Goal: Task Accomplishment & Management: Use online tool/utility

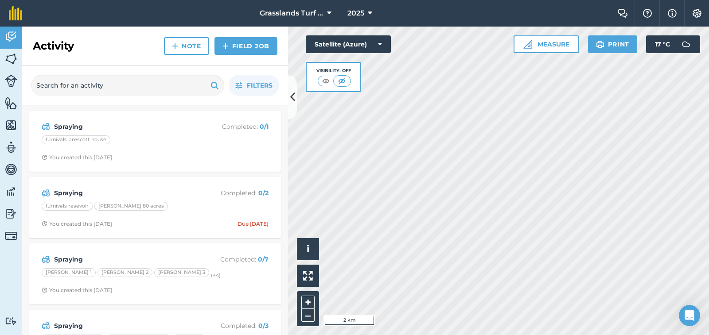
scroll to position [361, 0]
click at [236, 50] on link "Field Job" at bounding box center [245, 46] width 63 height 18
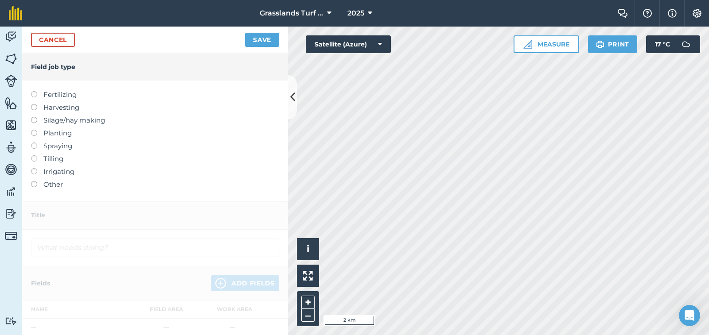
click at [32, 143] on label at bounding box center [37, 143] width 12 height 0
type input "Spraying"
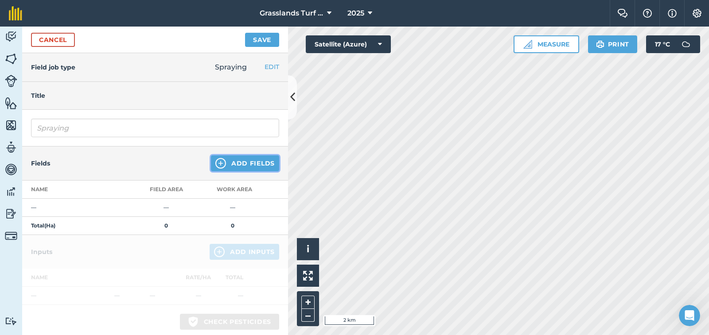
click at [238, 162] on button "Add Fields" at bounding box center [245, 164] width 68 height 16
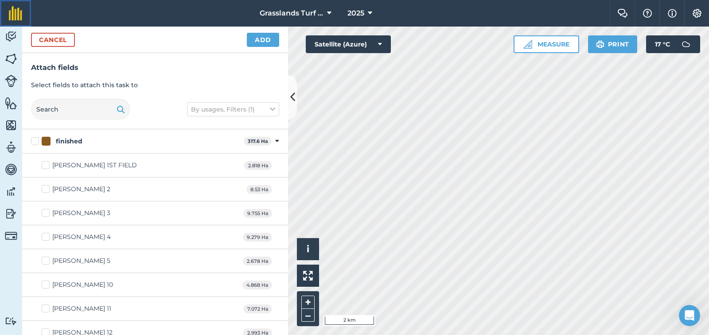
click at [15, 14] on img at bounding box center [15, 13] width 13 height 14
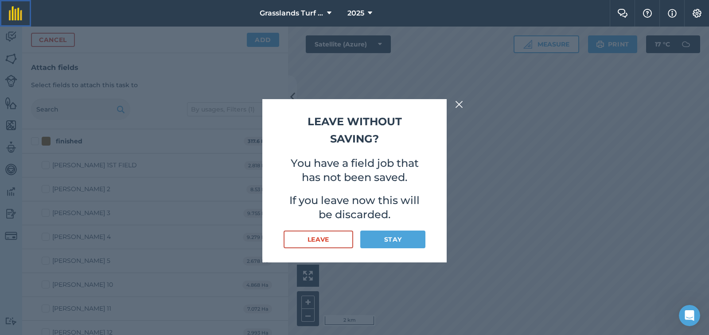
click at [19, 14] on img at bounding box center [15, 13] width 13 height 14
drag, startPoint x: 330, startPoint y: 241, endPoint x: 323, endPoint y: 238, distance: 7.0
click at [329, 241] on button "Leave" at bounding box center [319, 240] width 70 height 18
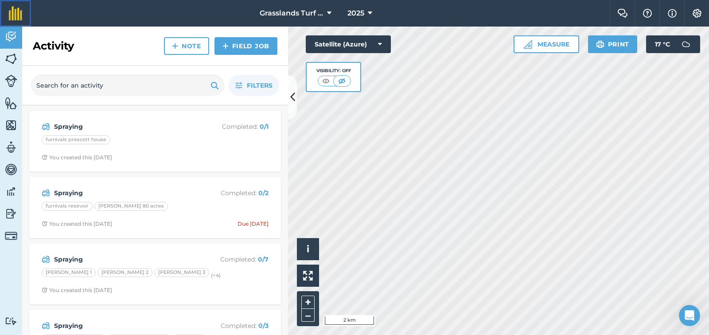
click at [13, 16] on img at bounding box center [15, 13] width 13 height 14
click at [13, 16] on html "Grasslands Turf farm 2025 Farm Chat Help Info Settings Grasslands Turf farm - 2…" at bounding box center [354, 167] width 709 height 335
click at [9, 60] on img at bounding box center [11, 58] width 12 height 13
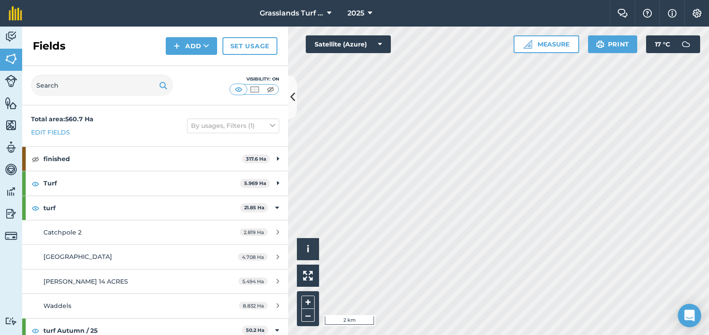
click at [695, 317] on div "Open Intercom Messenger" at bounding box center [689, 315] width 23 height 23
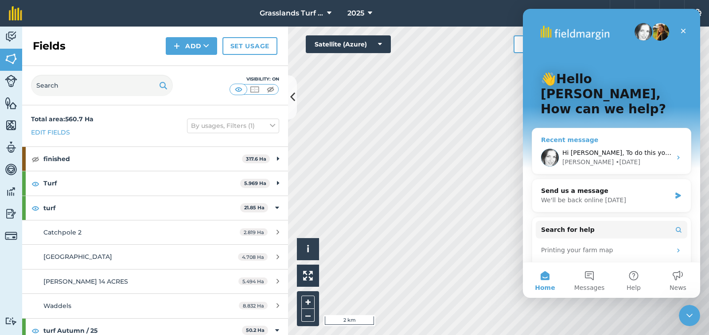
click at [677, 156] on icon "Intercom messenger" at bounding box center [678, 158] width 2 height 4
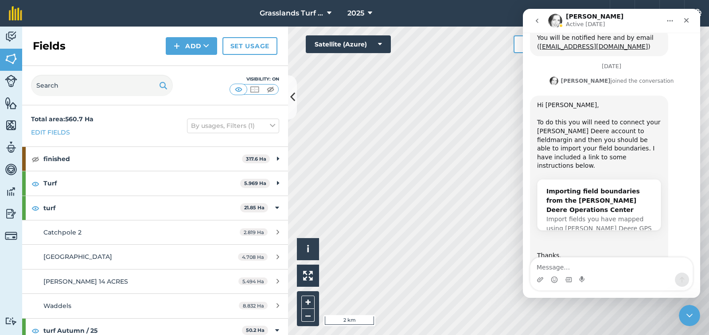
scroll to position [361, 0]
click at [587, 187] on div "Importing field boundaries from the [PERSON_NAME] Deere Operations Center" at bounding box center [598, 201] width 105 height 28
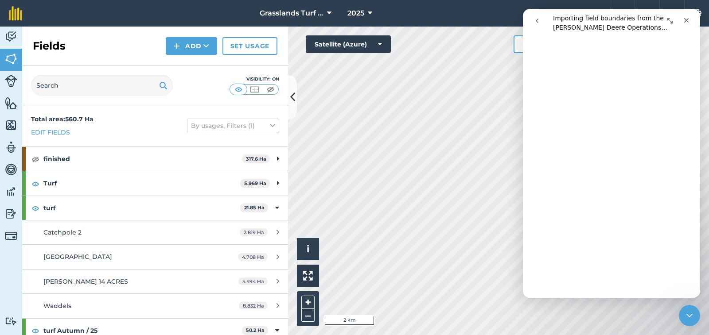
scroll to position [177, 0]
click at [197, 45] on button "Add" at bounding box center [191, 46] width 51 height 18
click at [196, 87] on link "Import" at bounding box center [191, 85] width 49 height 19
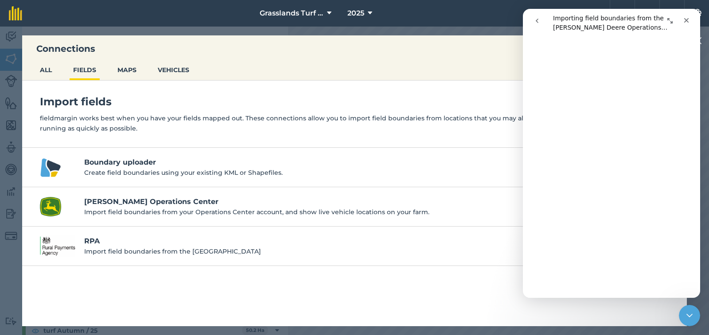
click at [143, 205] on h4 "[PERSON_NAME] Operations Center" at bounding box center [370, 202] width 573 height 11
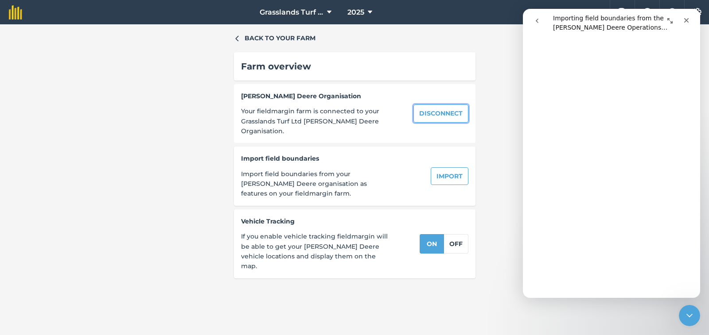
click at [447, 111] on button "Disconnect" at bounding box center [440, 114] width 55 height 18
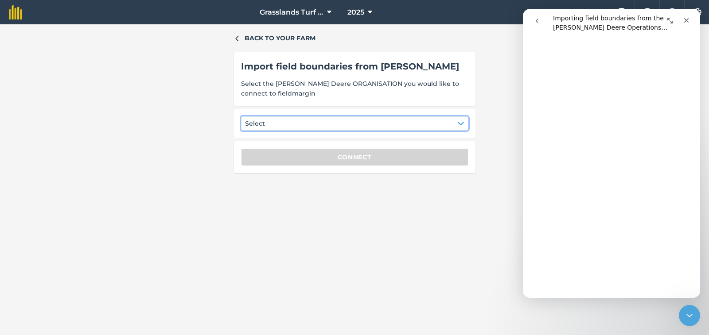
click at [460, 124] on icon "button" at bounding box center [461, 123] width 6 height 3
click at [304, 146] on div "Grasslands Turf Ltd" at bounding box center [284, 146] width 77 height 15
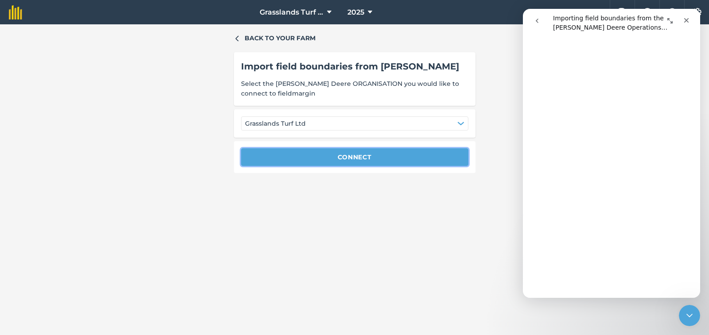
click at [351, 160] on button "Connect" at bounding box center [354, 157] width 227 height 18
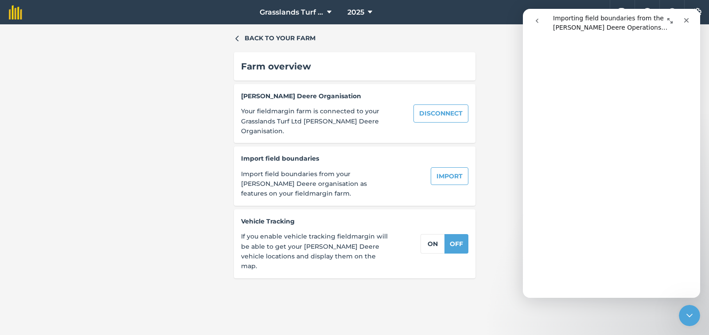
scroll to position [355, 0]
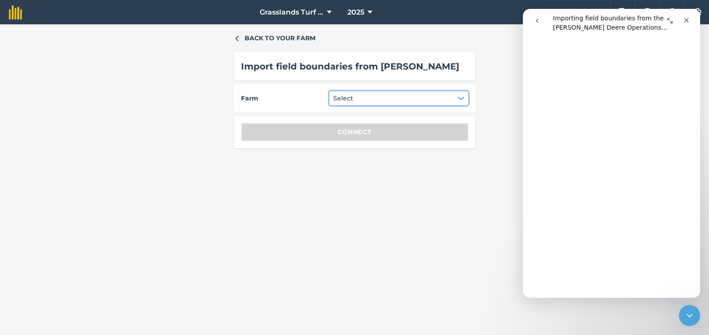
click at [465, 97] on button "Select" at bounding box center [398, 98] width 139 height 14
click at [461, 215] on div "Back to your farm Import field boundaries from [PERSON_NAME][GEOGRAPHIC_DATA] S…" at bounding box center [355, 179] width 242 height 293
click at [461, 97] on icon "button" at bounding box center [461, 98] width 6 height 3
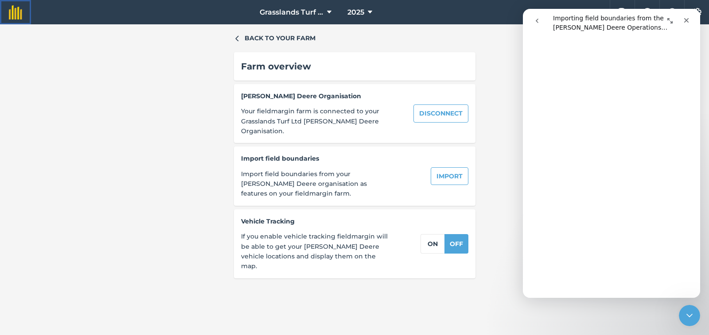
click at [14, 16] on img at bounding box center [15, 12] width 13 height 14
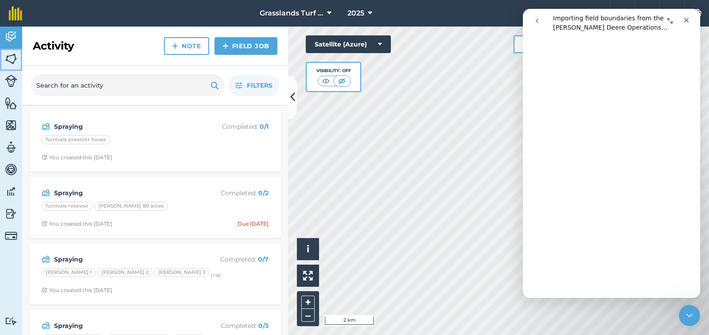
click at [8, 62] on img at bounding box center [11, 58] width 12 height 13
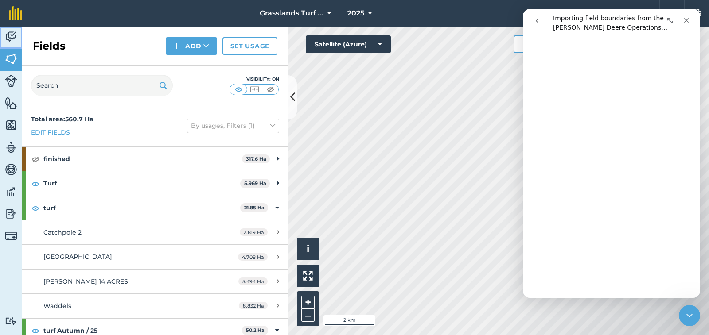
click at [12, 35] on img at bounding box center [11, 36] width 12 height 13
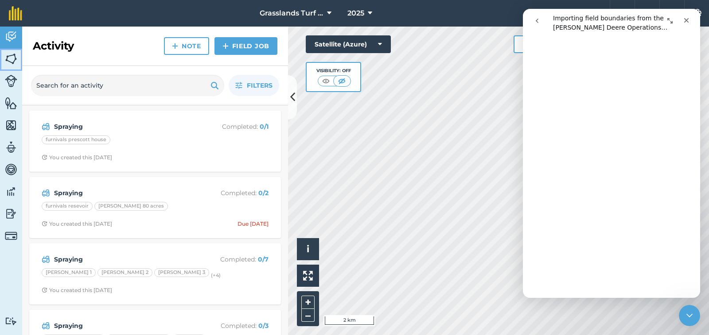
click at [11, 55] on img at bounding box center [11, 58] width 12 height 13
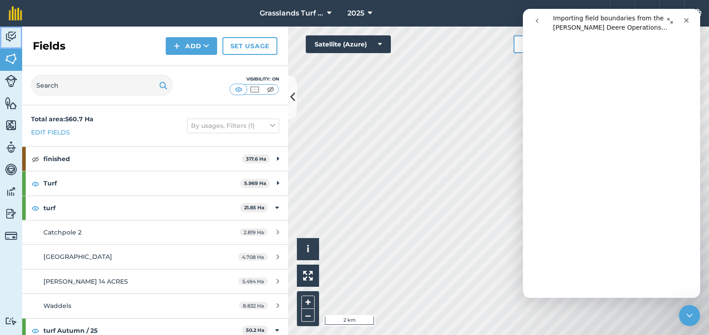
click at [12, 36] on img at bounding box center [11, 36] width 12 height 13
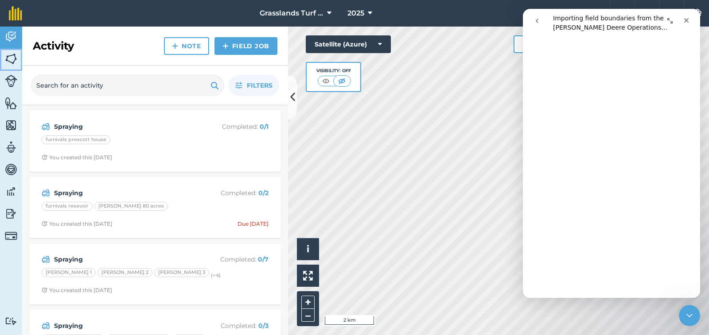
click at [12, 55] on img at bounding box center [11, 58] width 12 height 13
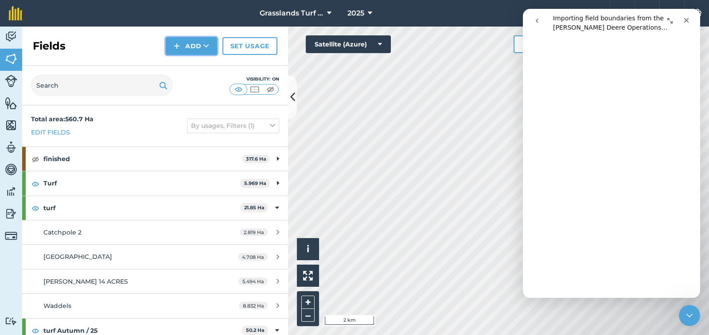
click at [199, 50] on button "Add" at bounding box center [191, 46] width 51 height 18
click at [191, 85] on link "Import" at bounding box center [191, 85] width 49 height 19
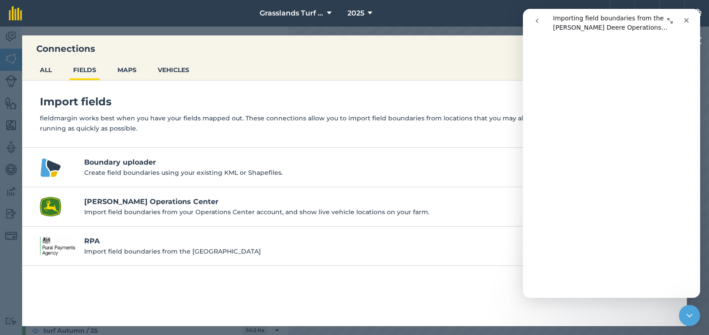
click at [148, 199] on h4 "[PERSON_NAME] Operations Center" at bounding box center [370, 202] width 573 height 11
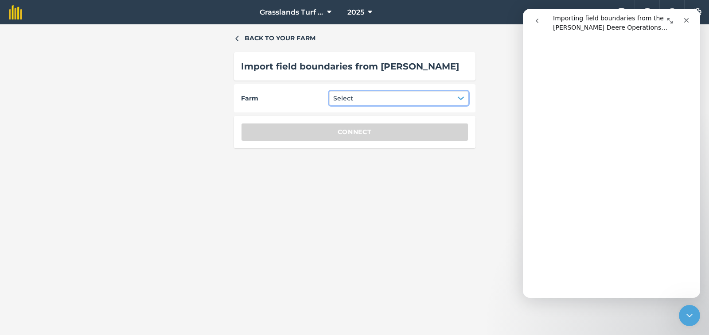
click at [460, 98] on icon "button" at bounding box center [461, 98] width 6 height 3
